Goal: Check status

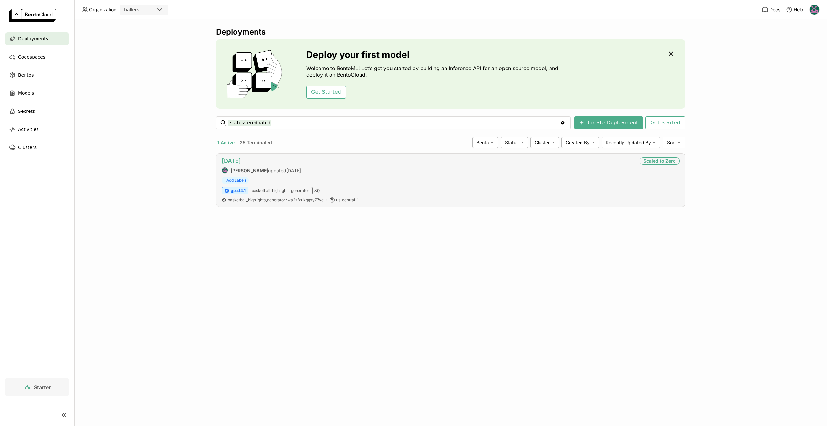
click at [237, 160] on link "[DATE]" at bounding box center [231, 160] width 19 height 7
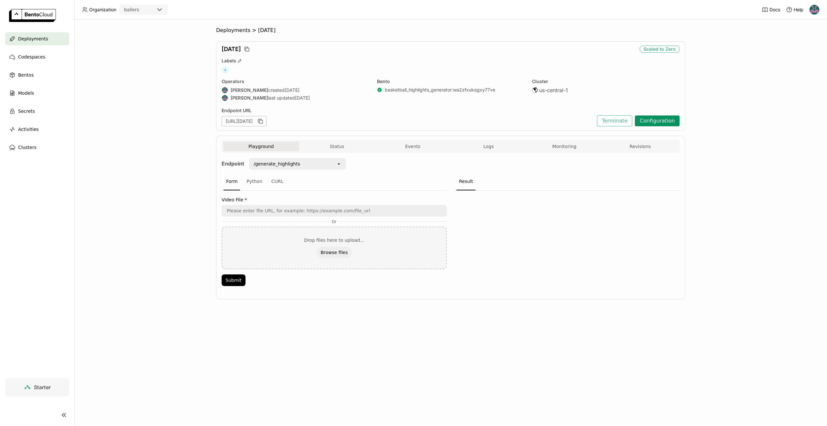
click at [666, 117] on button "Configuration" at bounding box center [657, 120] width 45 height 11
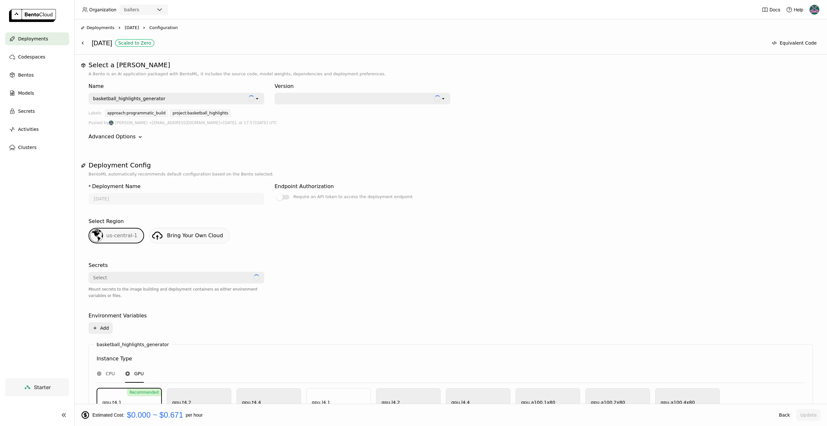
click at [130, 138] on div "Advanced Options" at bounding box center [112, 137] width 47 height 8
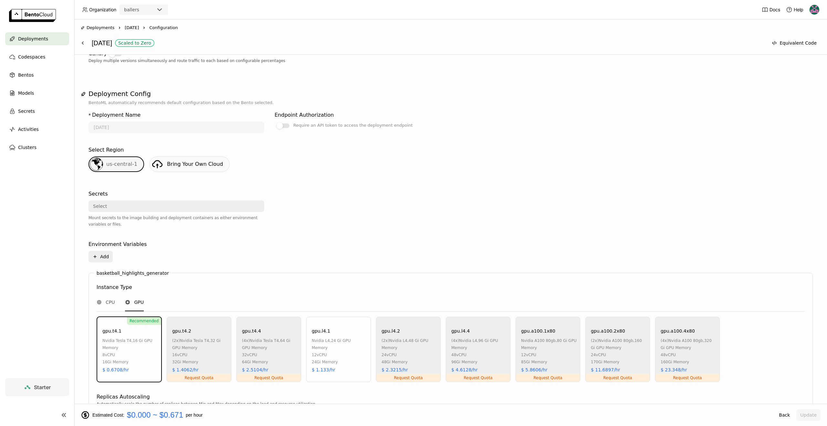
scroll to position [99, 0]
click at [329, 192] on div at bounding box center [363, 214] width 176 height 50
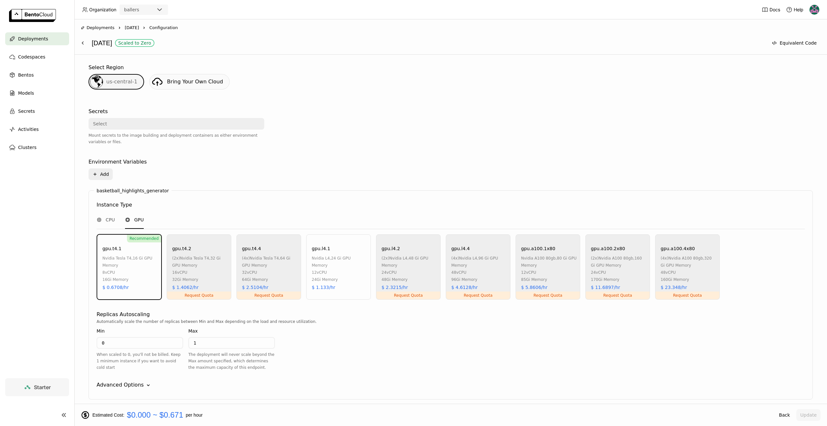
scroll to position [211, 0]
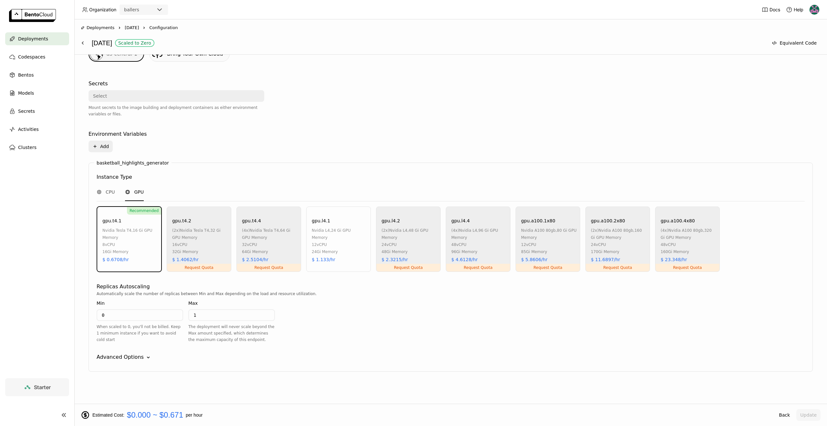
click at [129, 361] on div "Advanced Options" at bounding box center [120, 357] width 47 height 8
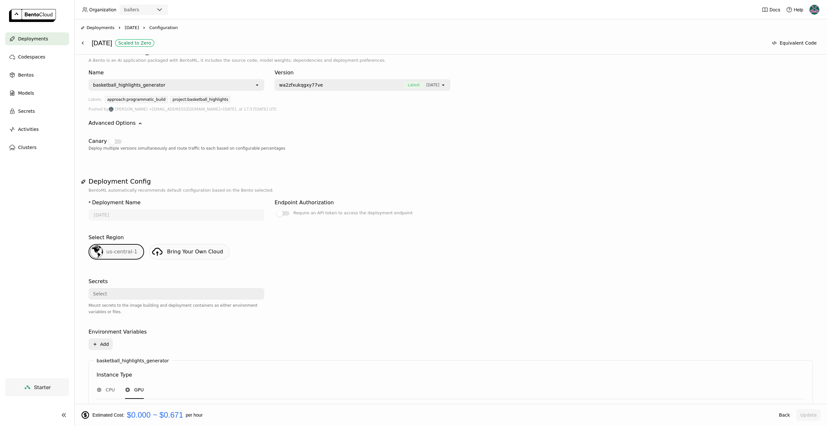
scroll to position [0, 0]
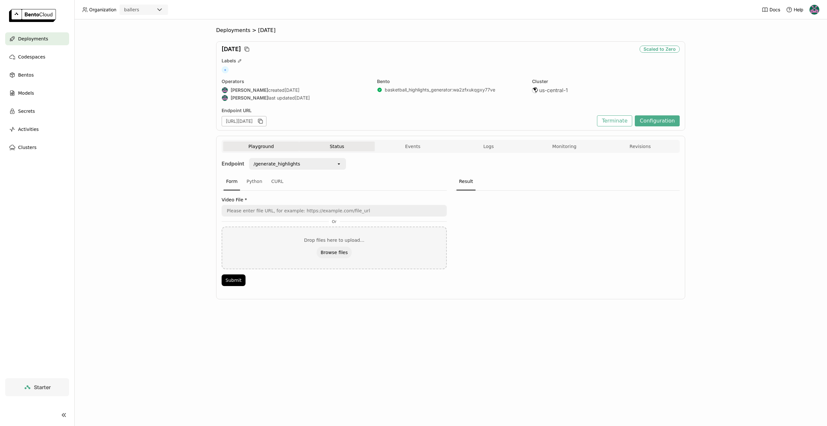
click at [320, 146] on button "Status" at bounding box center [337, 147] width 76 height 10
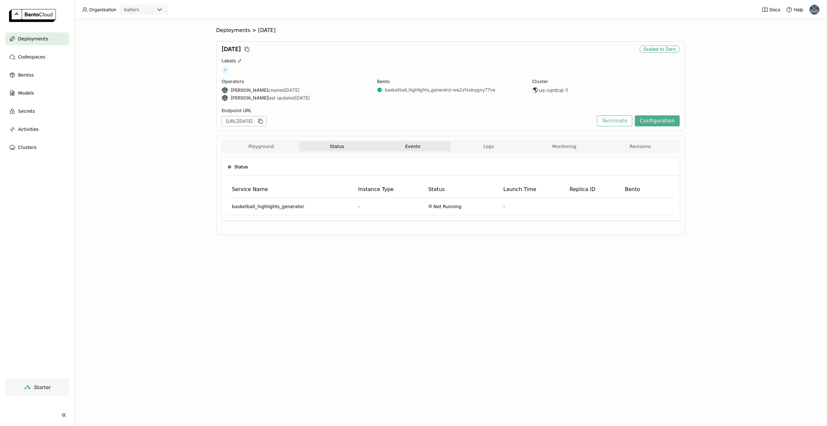
click at [393, 149] on button "Events" at bounding box center [413, 147] width 76 height 10
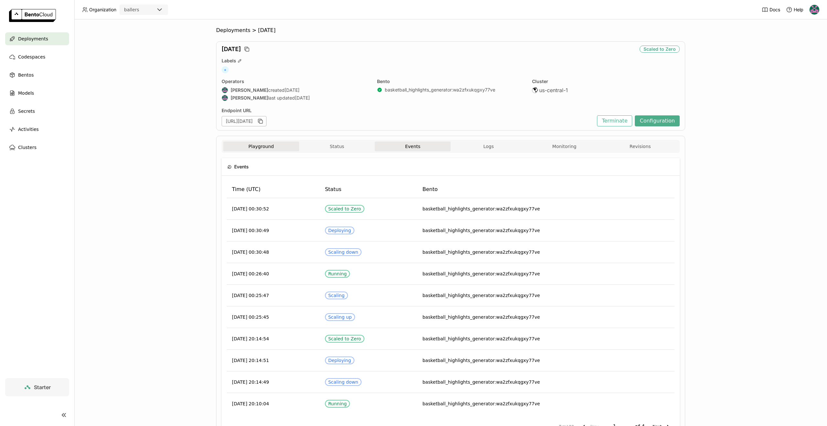
click at [258, 148] on button "Playground" at bounding box center [261, 147] width 76 height 10
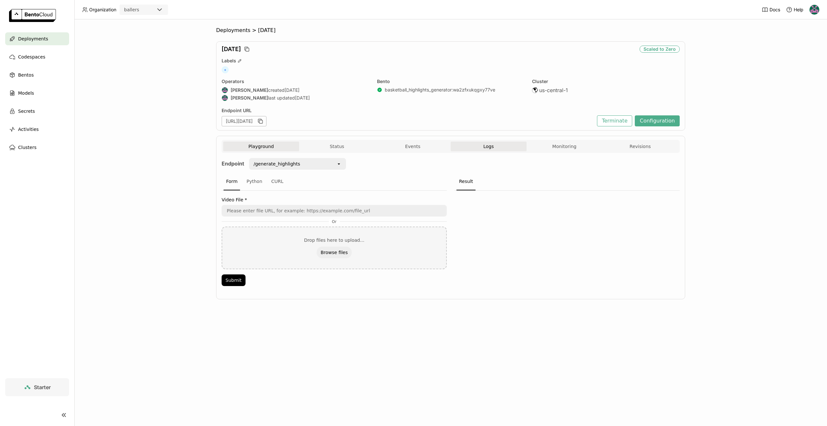
click at [509, 145] on button "Logs" at bounding box center [489, 147] width 76 height 10
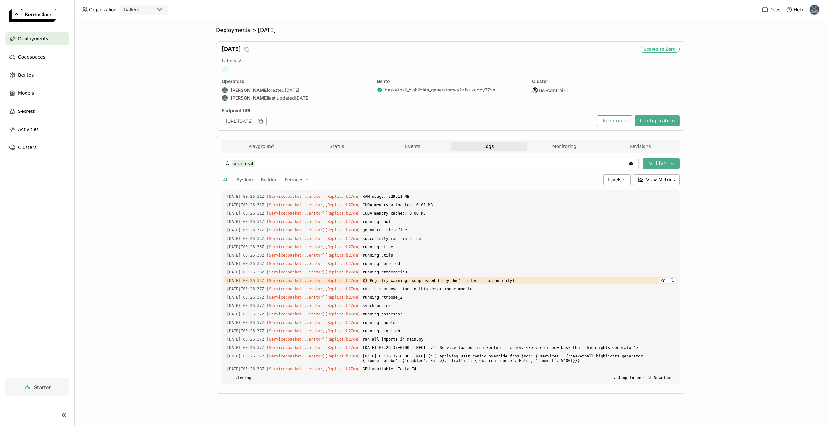
scroll to position [737, 0]
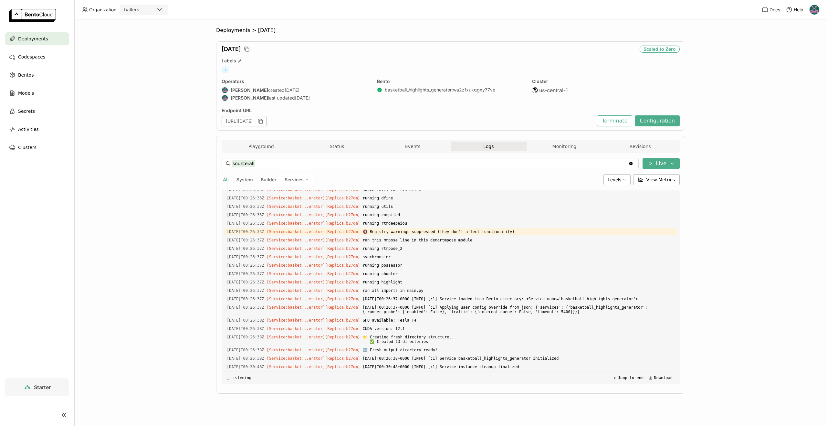
click at [267, 117] on div "[URL][DATE]" at bounding box center [244, 121] width 45 height 10
click at [264, 121] on icon "button" at bounding box center [260, 121] width 6 height 6
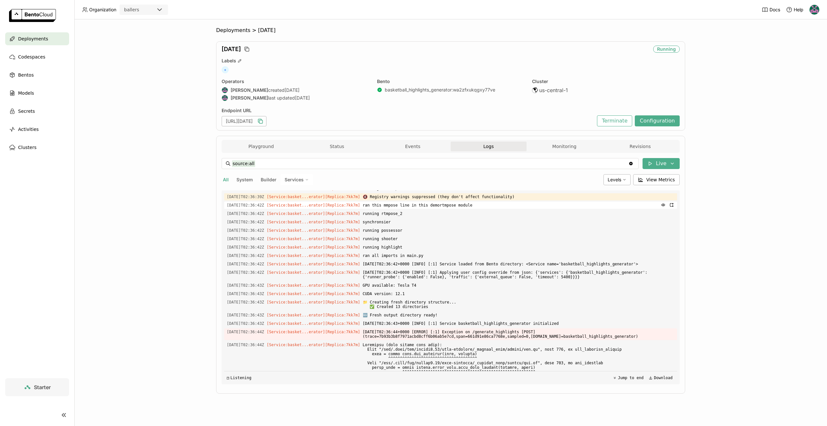
scroll to position [1488, 0]
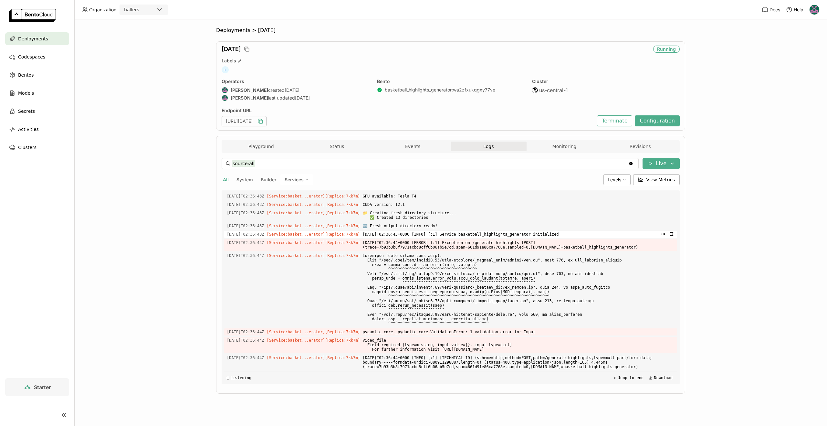
drag, startPoint x: 441, startPoint y: 234, endPoint x: 543, endPoint y: 236, distance: 102.8
click at [544, 236] on span "[DATE]T02:36:43+0000 [INFO] [:1] Service basketball_highlights_generator initia…" at bounding box center [519, 234] width 312 height 7
drag, startPoint x: 432, startPoint y: 249, endPoint x: 568, endPoint y: 240, distance: 136.0
click at [568, 240] on span "[DATE]T02:36:44+0000 [ERROR] [:1] Exception on /generate_highlights [POST] (tra…" at bounding box center [519, 245] width 312 height 12
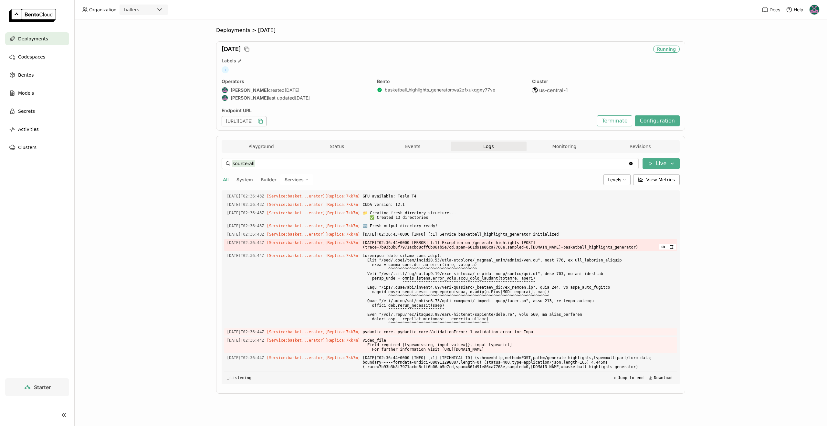
drag, startPoint x: 595, startPoint y: 244, endPoint x: 601, endPoint y: 248, distance: 7.8
click at [602, 248] on div "Load older logs [DATE]T20:09:55Z [Service:basket...erator] [Replica: 6z4ch ] To…" at bounding box center [450, 287] width 453 height 194
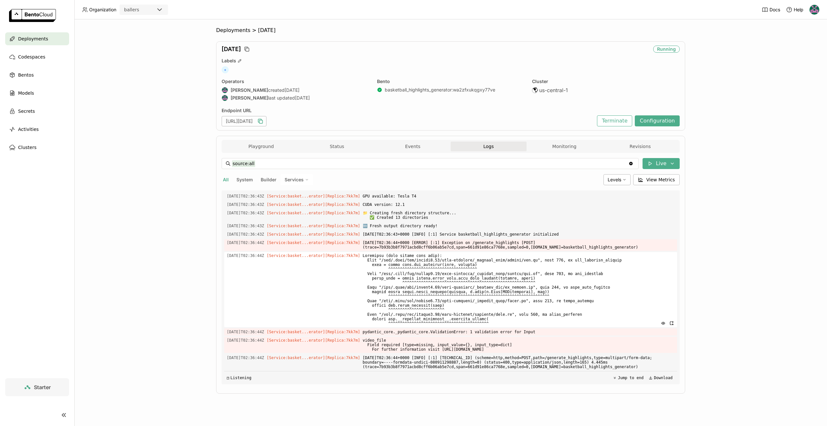
click at [590, 257] on span at bounding box center [519, 289] width 312 height 75
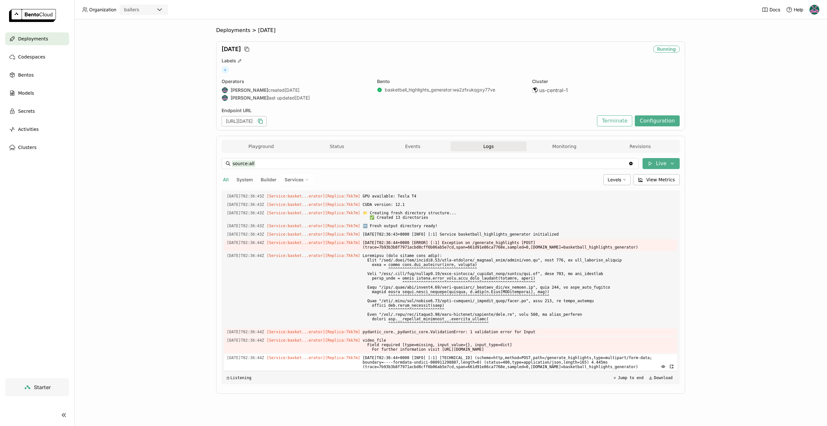
drag, startPoint x: 236, startPoint y: 221, endPoint x: 640, endPoint y: 363, distance: 428.4
click at [652, 367] on div "Load older logs [DATE]T20:09:55Z [Service:basket...erator] [Replica: 6z4ch ] To…" at bounding box center [450, 287] width 453 height 194
copy div "1488-65-10L27:49:73I [Dolorsi:ametco...adipis] [Elitsed: 9do6e ] 🆕 Tempo incidi…"
click at [445, 245] on span "[DATE]T02:36:44+0000 [ERROR] [:1] Exception on /generate_highlights [POST] (tra…" at bounding box center [519, 245] width 312 height 12
drag, startPoint x: 393, startPoint y: 238, endPoint x: 475, endPoint y: 238, distance: 81.4
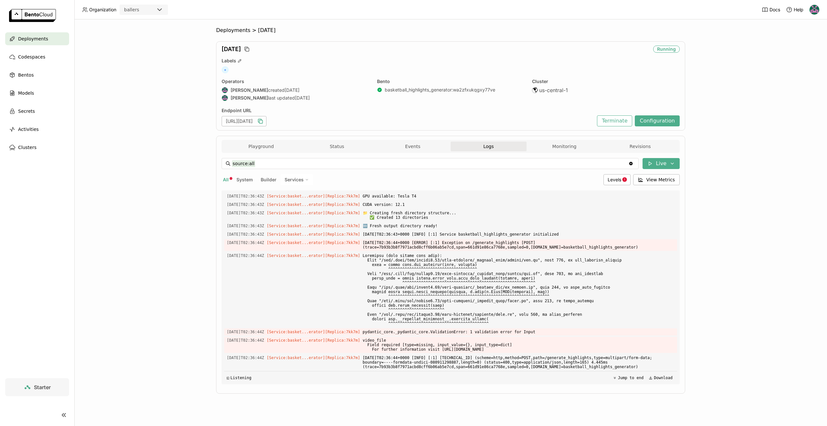
click at [474, 238] on div "Load older logs [DATE]T20:09:55Z [Service:basket...erator] [Replica: 6z4ch ] To…" at bounding box center [450, 287] width 453 height 194
click at [475, 238] on div "Load older logs [DATE]T20:09:55Z [Service:basket...erator] [Replica: 6z4ch ] To…" at bounding box center [450, 287] width 453 height 194
drag, startPoint x: 374, startPoint y: 357, endPoint x: 403, endPoint y: 358, distance: 29.1
click at [403, 358] on div "[DATE]T02:36:44Z [Service:basket...erator] [Replica: 7kk7m ] [DATE]T02:36:44+00…" at bounding box center [450, 362] width 453 height 16
click at [407, 358] on span "[DATE]T02:36:44+0000 [INFO] [:1] [TECHNICAL_ID] (scheme=http,method=POST,path=/…" at bounding box center [519, 362] width 312 height 16
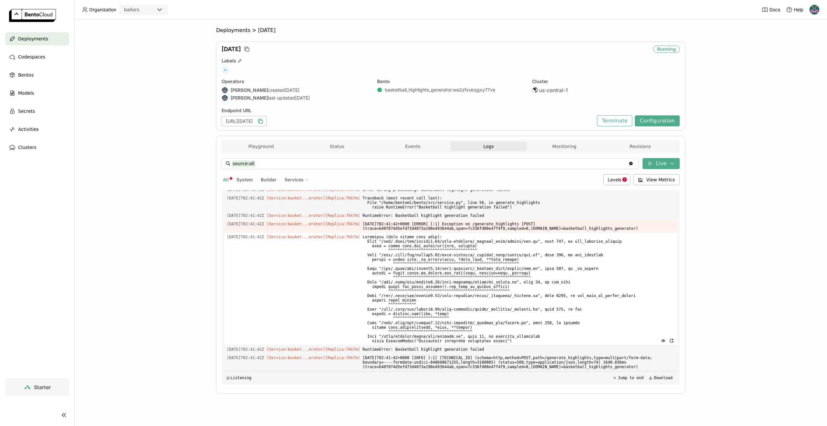
scroll to position [1829, 0]
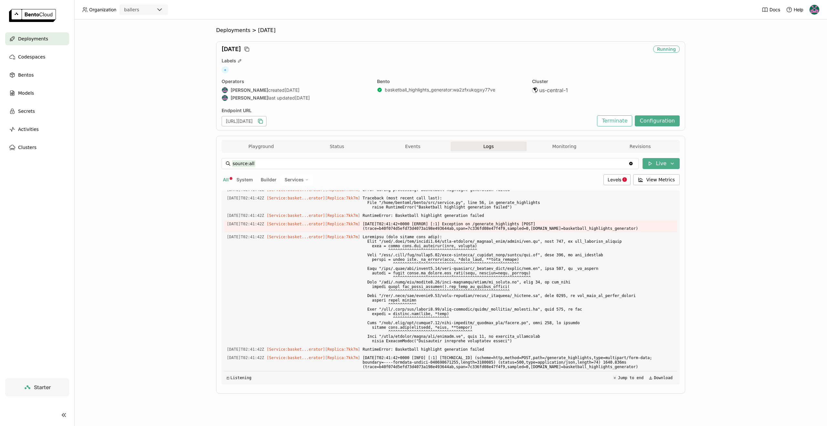
drag, startPoint x: 385, startPoint y: 233, endPoint x: 425, endPoint y: 233, distance: 39.8
click at [425, 185] on span "Intentionally not cleaning up temporary files..." at bounding box center [519, 181] width 312 height 7
click at [423, 193] on span "Error during processing: Basketball highlight generation failed" at bounding box center [519, 189] width 312 height 7
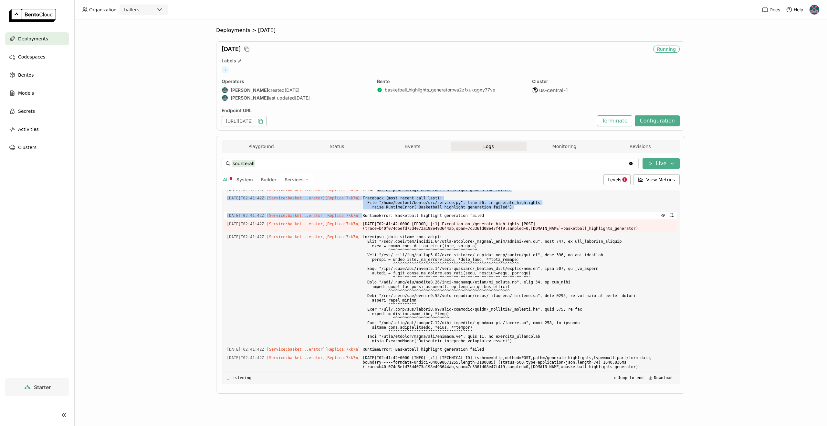
drag, startPoint x: 388, startPoint y: 243, endPoint x: 456, endPoint y: 264, distance: 71.5
click at [456, 265] on div "Load older logs [DATE]T20:09:55Z [Service:basket...erator] [Replica: 6z4ch ] To…" at bounding box center [450, 287] width 453 height 194
drag, startPoint x: 456, startPoint y: 264, endPoint x: 446, endPoint y: 263, distance: 10.1
click at [455, 219] on span "RuntimeError: Basketball highlight generation failed" at bounding box center [519, 215] width 312 height 7
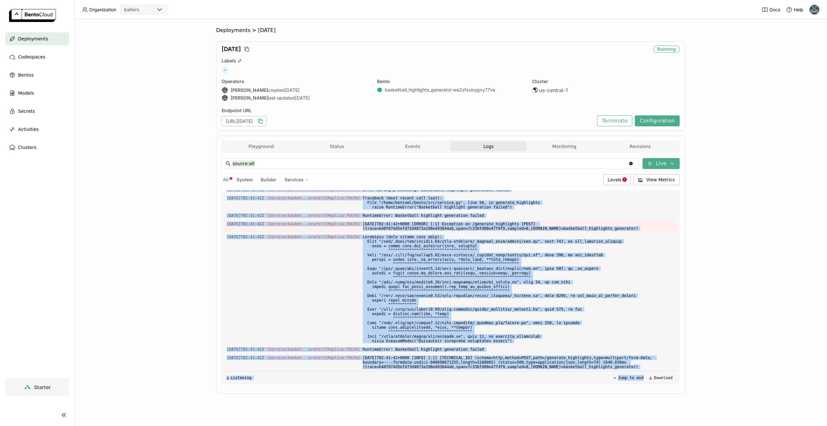
scroll to position [1881, 0]
drag, startPoint x: 227, startPoint y: 201, endPoint x: 440, endPoint y: 387, distance: 283.1
click at [440, 387] on div "source:all source:all Clear value Live All System Builder Services Levels View …" at bounding box center [451, 271] width 458 height 237
copy div "[DATE]T02:41:42Z [Service:basket...erator] [Replica: 7kk7m ] Video info: 7.6s d…"
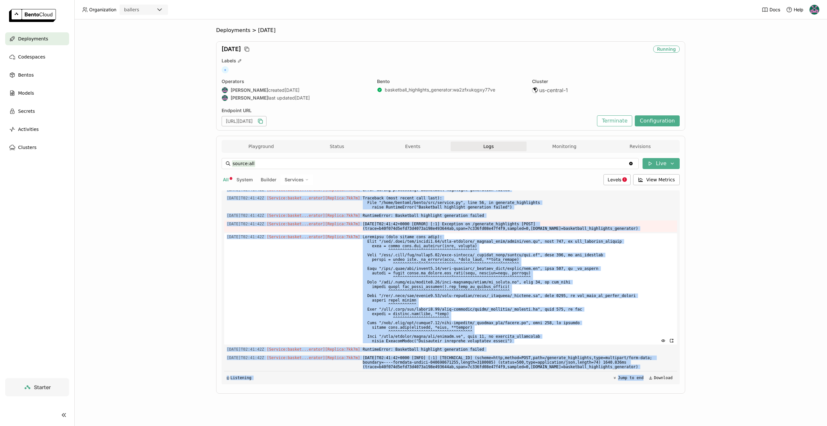
click at [422, 335] on span at bounding box center [519, 288] width 312 height 111
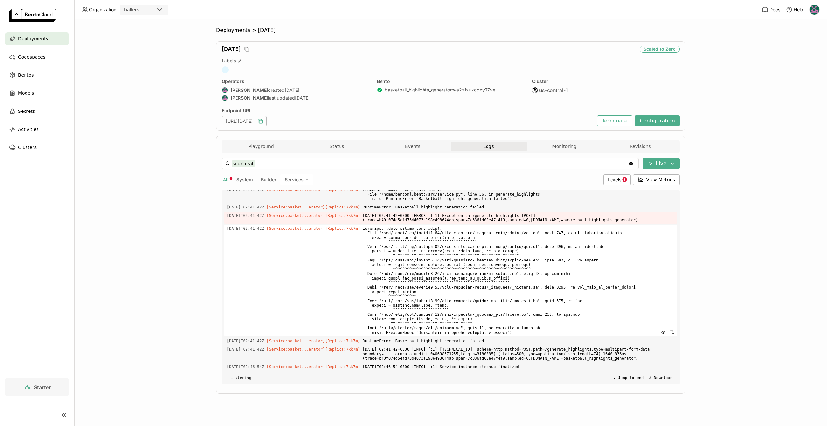
scroll to position [1890, 0]
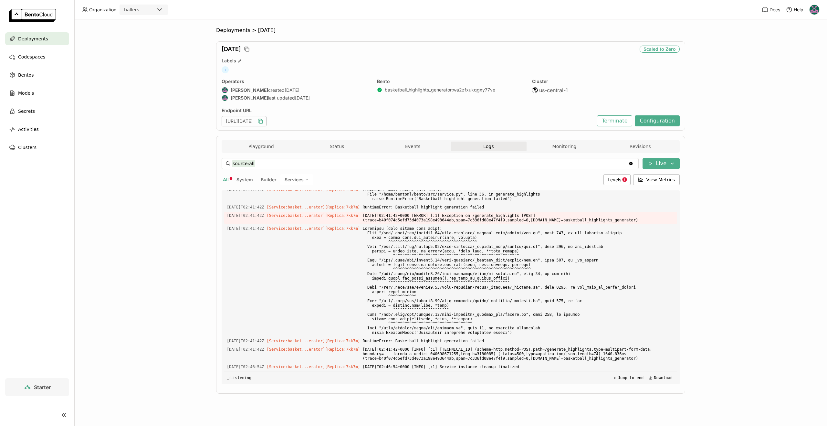
click at [264, 123] on icon "button" at bounding box center [260, 121] width 6 height 6
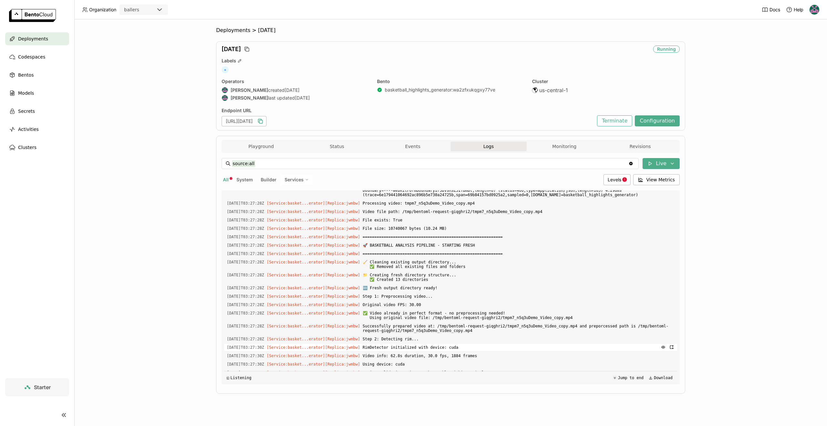
scroll to position [3459, 0]
drag, startPoint x: 459, startPoint y: 330, endPoint x: 543, endPoint y: 328, distance: 83.4
click at [543, 199] on span "[DATE]T03:26:48+0000 [INFO] [:1] [TECHNICAL_ID] (scheme=http,method=POST,path=/…" at bounding box center [519, 191] width 312 height 16
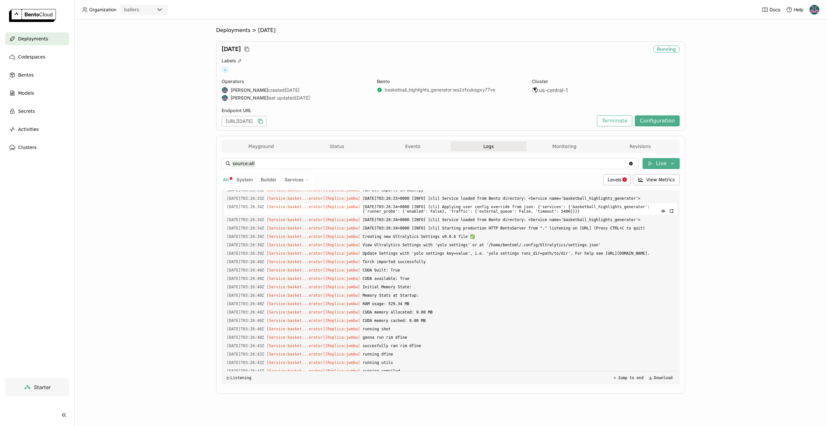
scroll to position [3006, 0]
drag, startPoint x: 444, startPoint y: 320, endPoint x: 492, endPoint y: 319, distance: 47.2
click at [492, 203] on span "[DATE]T03:26:33+0000 [INFO] [cli] Service loaded from Bento directory: <Service…" at bounding box center [519, 199] width 312 height 7
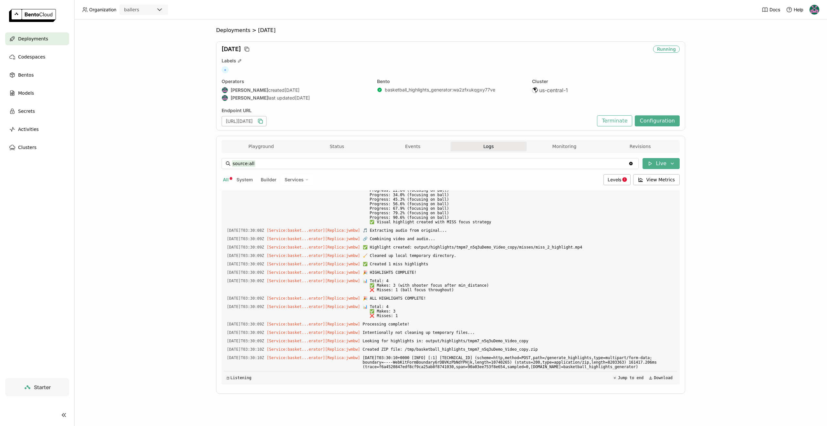
scroll to position [8372, 0]
drag, startPoint x: 405, startPoint y: 344, endPoint x: 526, endPoint y: 342, distance: 120.9
click at [523, 340] on div "Load older logs [DATE]T20:09:55Z [Service:basket...erator] [Replica: 6z4ch ] To…" at bounding box center [450, 287] width 453 height 194
click at [526, 346] on span "Created ZIP file: /tmp/basketball_highlights_tmpm7_n5q3uDemo_Video_copy.zip" at bounding box center [519, 349] width 312 height 7
drag, startPoint x: 387, startPoint y: 345, endPoint x: 506, endPoint y: 346, distance: 119.6
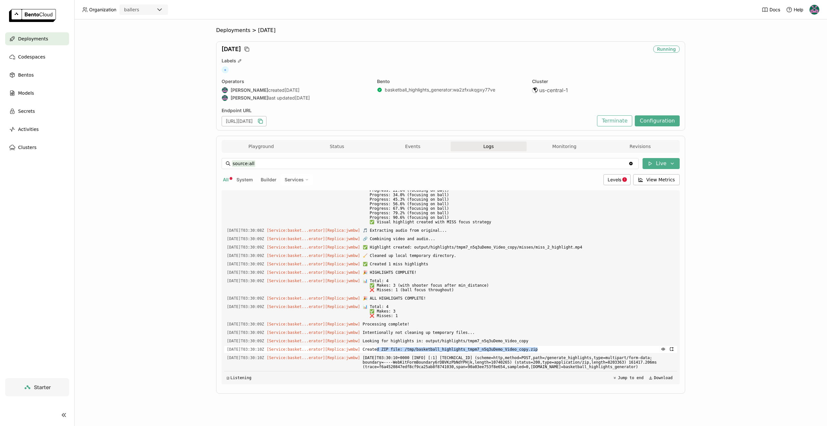
click at [549, 346] on span "Created ZIP file: /tmp/basketball_highlights_tmpm7_n5q3uDemo_Video_copy.zip" at bounding box center [519, 349] width 312 height 7
drag, startPoint x: 454, startPoint y: 347, endPoint x: 460, endPoint y: 353, distance: 7.5
click at [454, 347] on span "Created ZIP file: /tmp/basketball_highlights_tmpm7_n5q3uDemo_Video_copy.zip" at bounding box center [519, 349] width 312 height 7
drag, startPoint x: 461, startPoint y: 353, endPoint x: 625, endPoint y: 368, distance: 164.9
click at [632, 369] on span "[DATE]T03:30:10+0000 [INFO] [:1] [TECHNICAL_ID] (scheme=http,method=POST,path=/…" at bounding box center [519, 362] width 312 height 16
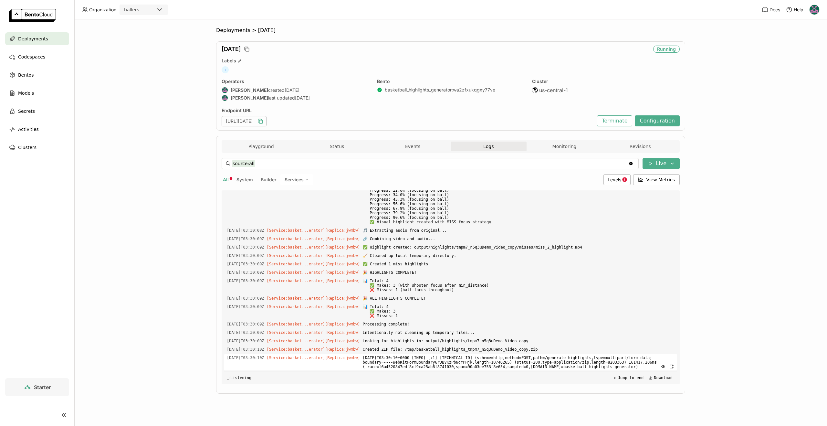
drag, startPoint x: 592, startPoint y: 364, endPoint x: 587, endPoint y: 364, distance: 5.2
click at [589, 364] on span "[DATE]T03:30:10+0000 [INFO] [:1] [TECHNICAL_ID] (scheme=http,method=POST,path=/…" at bounding box center [519, 362] width 312 height 16
click at [257, 143] on button "Playground" at bounding box center [261, 147] width 76 height 10
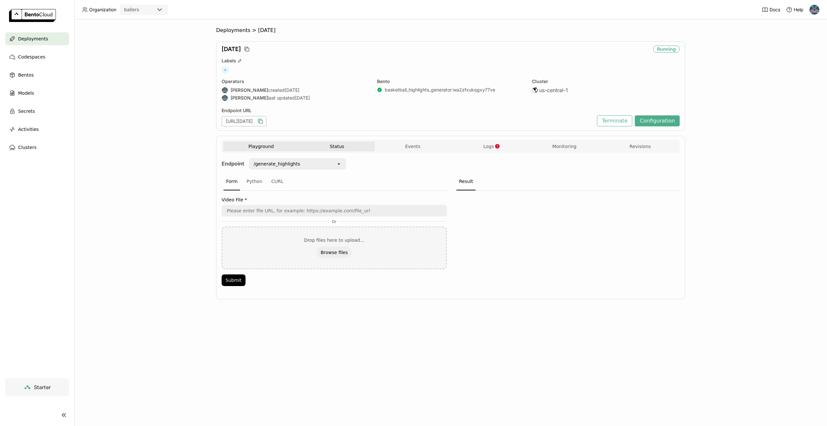
click at [327, 143] on button "Status" at bounding box center [337, 147] width 76 height 10
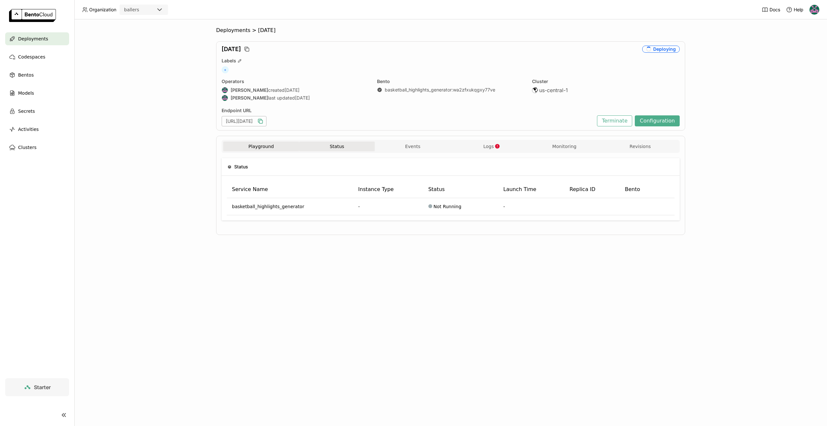
click at [278, 144] on button "Playground" at bounding box center [261, 147] width 76 height 10
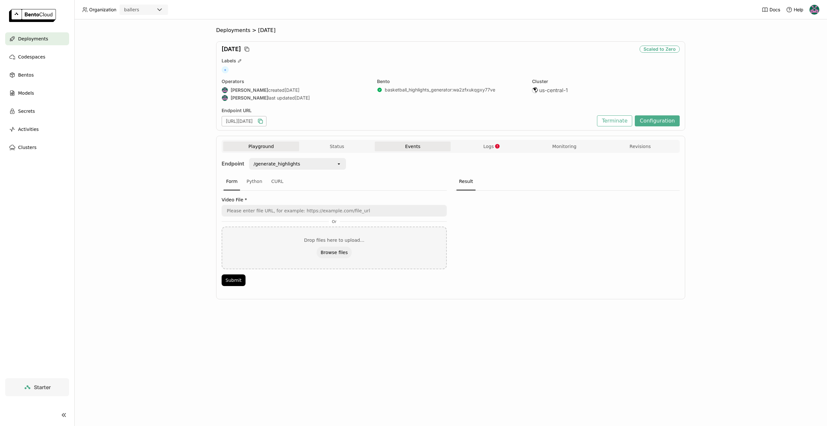
click at [411, 147] on button "Events" at bounding box center [413, 147] width 76 height 10
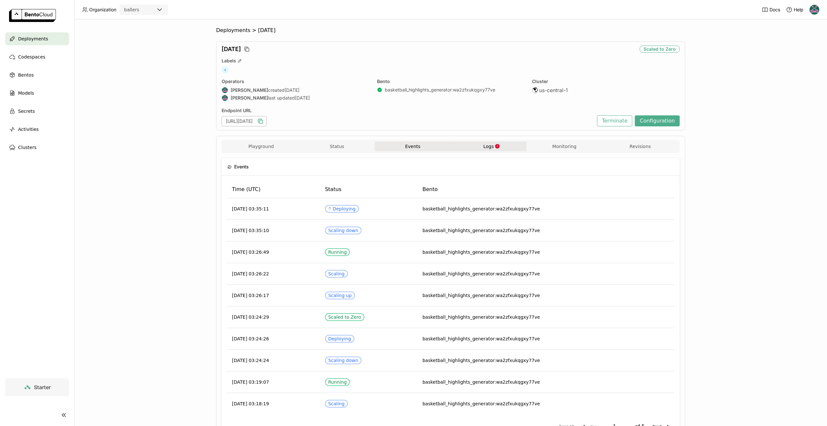
click at [483, 150] on button "Logs" at bounding box center [489, 147] width 76 height 10
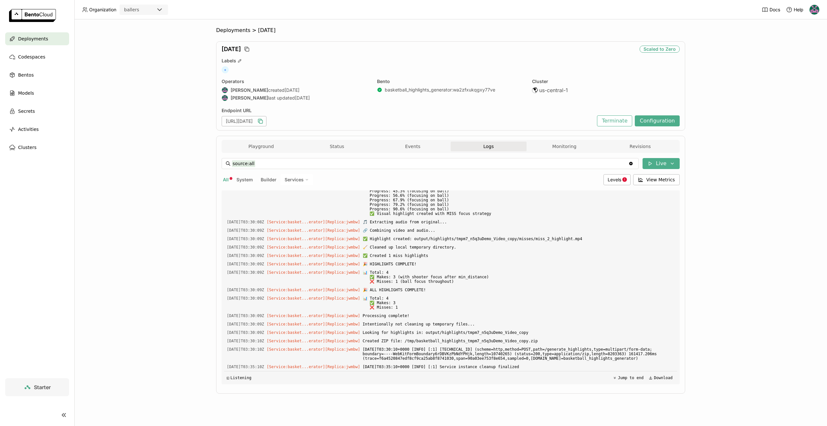
scroll to position [8381, 0]
drag, startPoint x: 505, startPoint y: 348, endPoint x: 552, endPoint y: 367, distance: 50.4
click at [552, 367] on div "Load older logs [DATE]T20:09:55Z [Service:basket...erator] [Replica: 6z4ch ] To…" at bounding box center [450, 287] width 453 height 194
click at [552, 367] on span "[DATE]T03:35:10+0000 [INFO] [:1] Service instance cleanup finalized" at bounding box center [519, 366] width 312 height 7
